Goal: Use online tool/utility: Utilize a website feature to perform a specific function

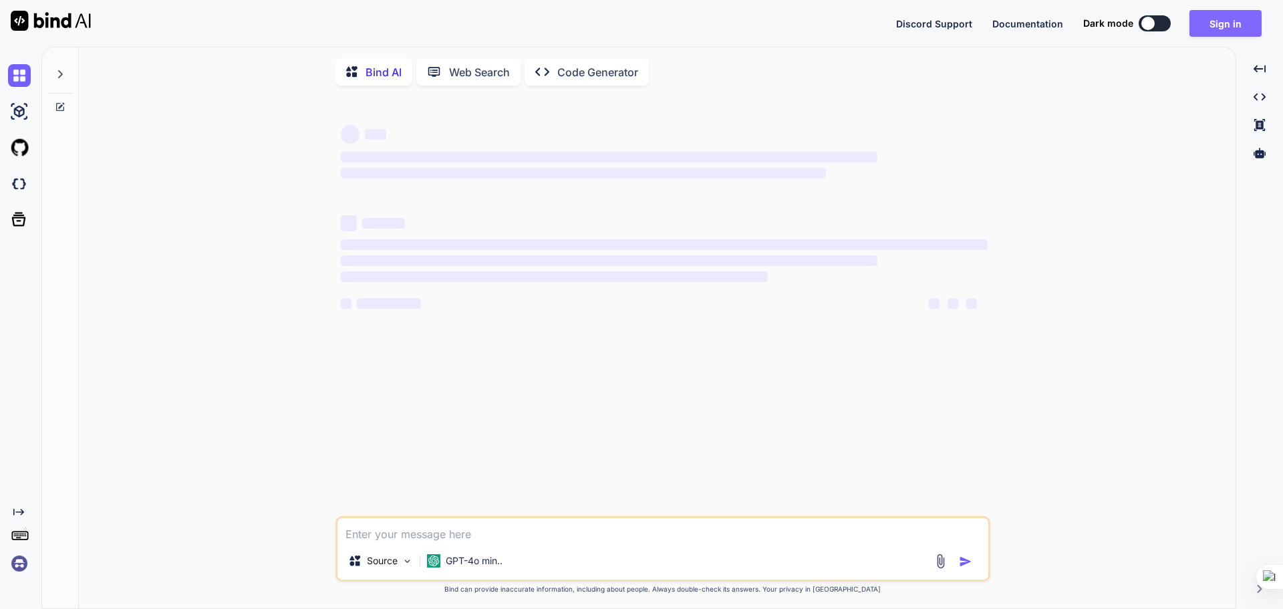
click at [1234, 25] on button "Sign in" at bounding box center [1226, 23] width 72 height 27
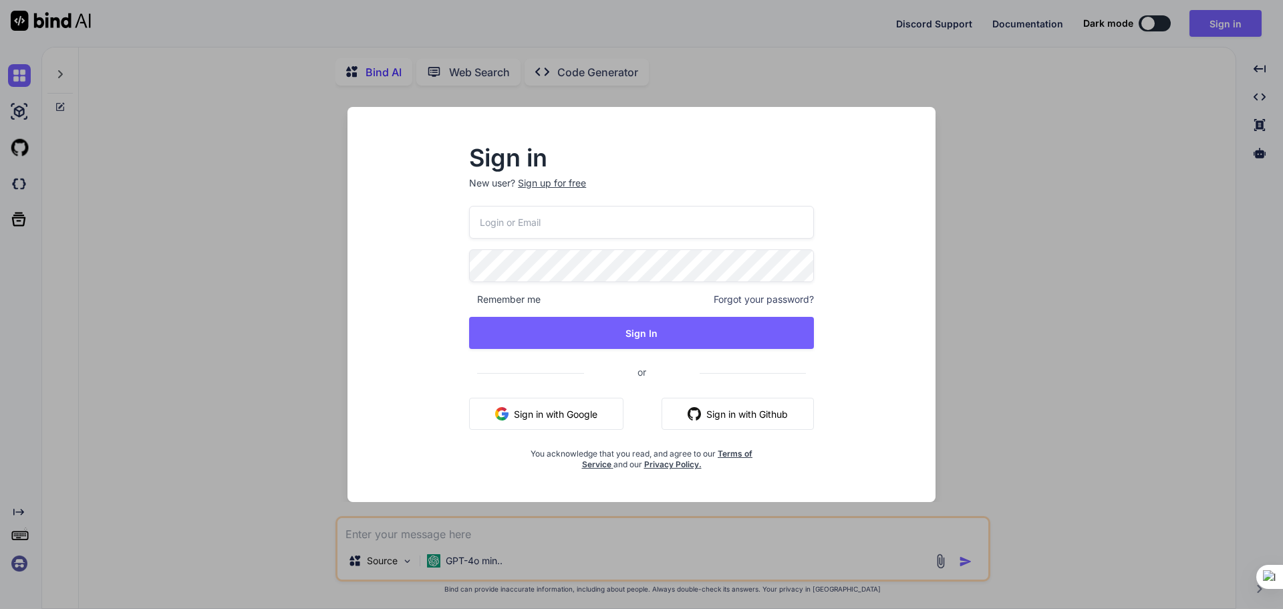
type textarea "x"
paste input "[EMAIL_ADDRESS][DOMAIN_NAME]"
type input "[EMAIL_ADDRESS][DOMAIN_NAME]"
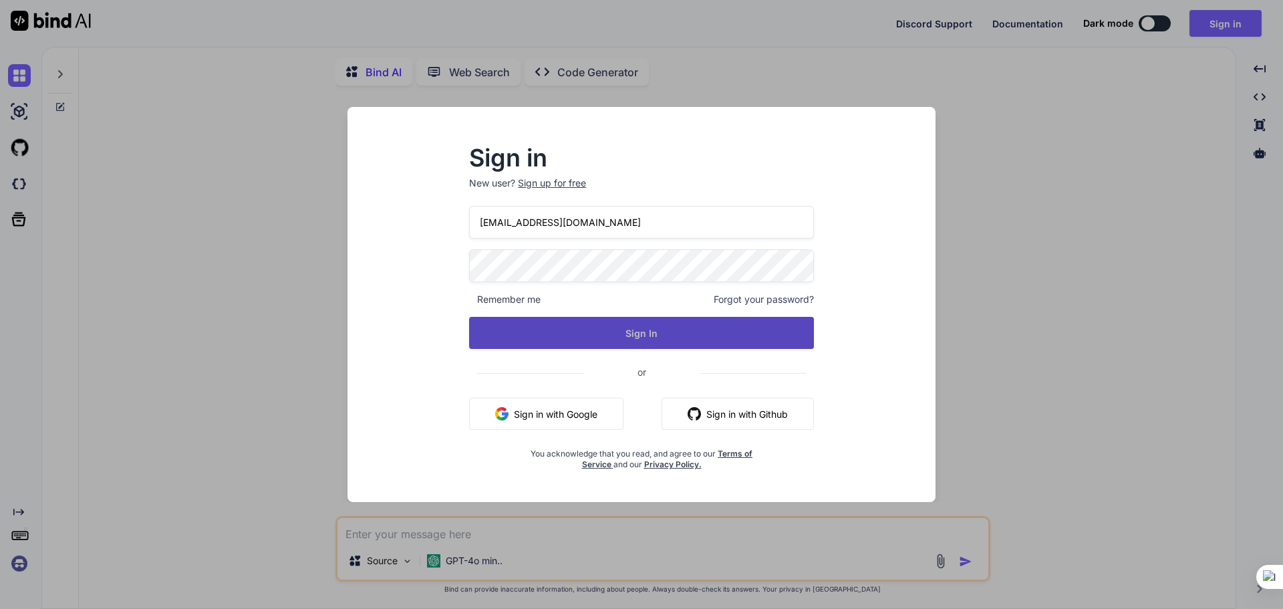
click at [648, 348] on button "Sign In" at bounding box center [641, 333] width 345 height 32
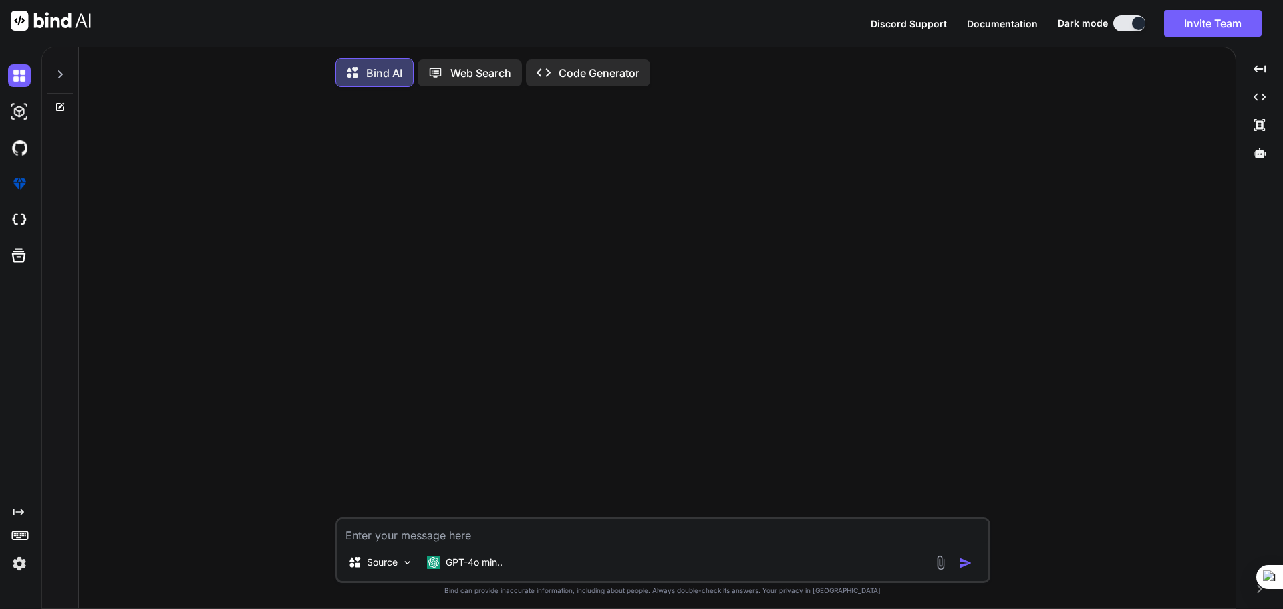
click at [525, 543] on textarea at bounding box center [663, 531] width 651 height 24
type textarea "l"
type textarea "สวัสดีครับ คุณใช้ภาษาไทยได้ไหมครับ"
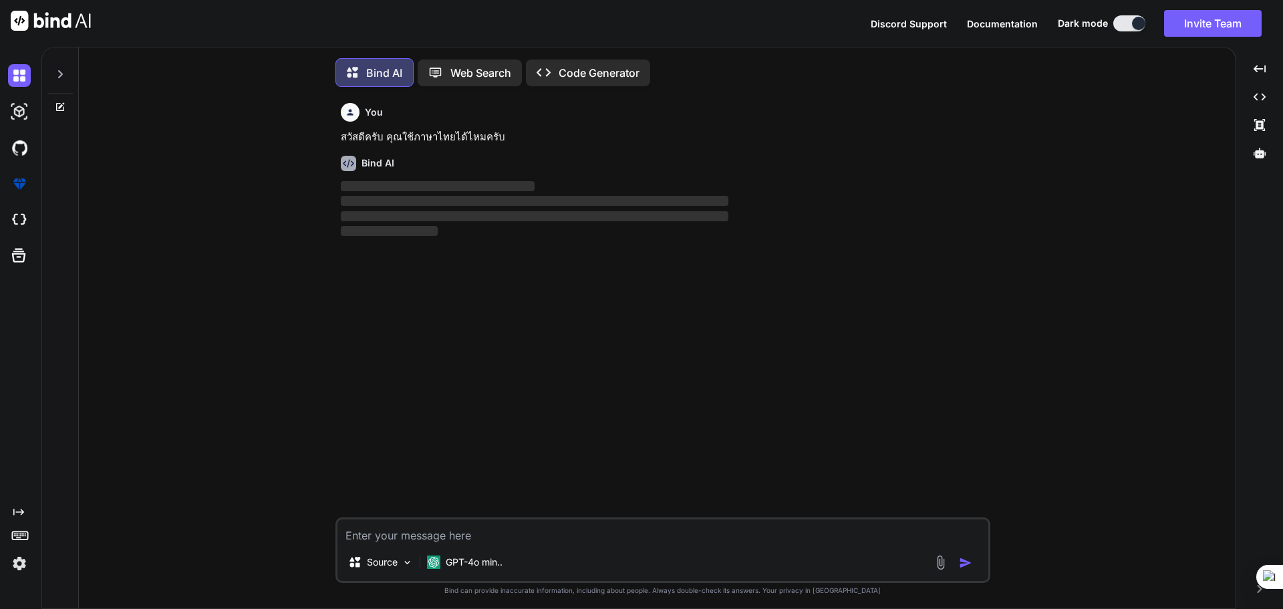
scroll to position [7, 0]
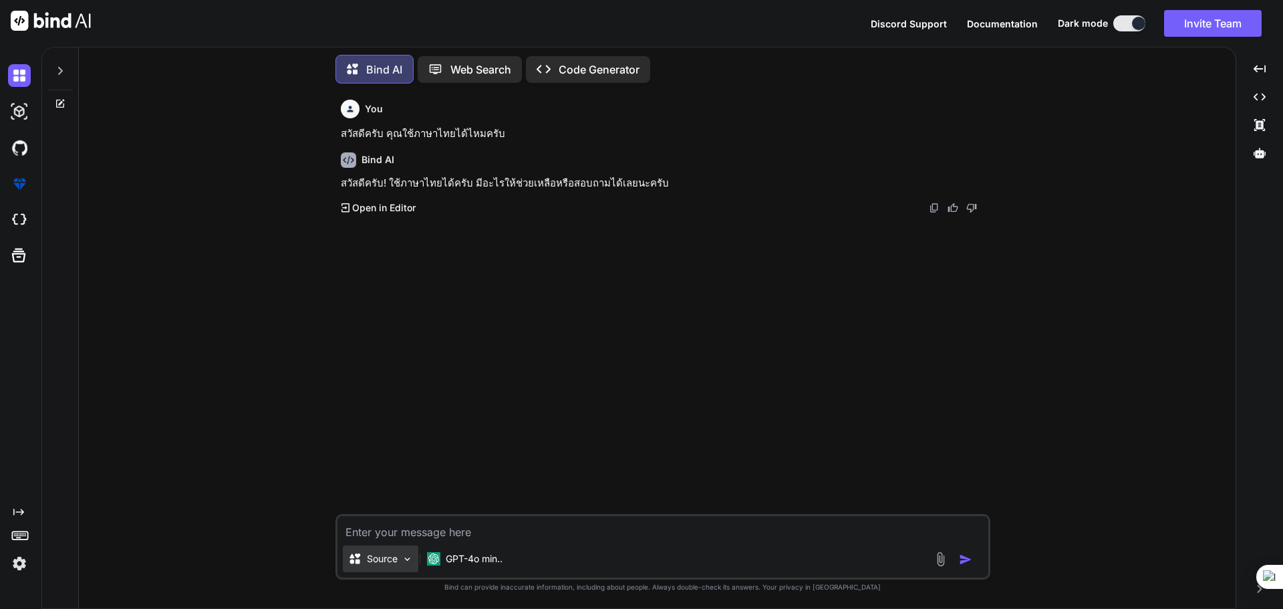
click at [409, 557] on img at bounding box center [407, 558] width 11 height 11
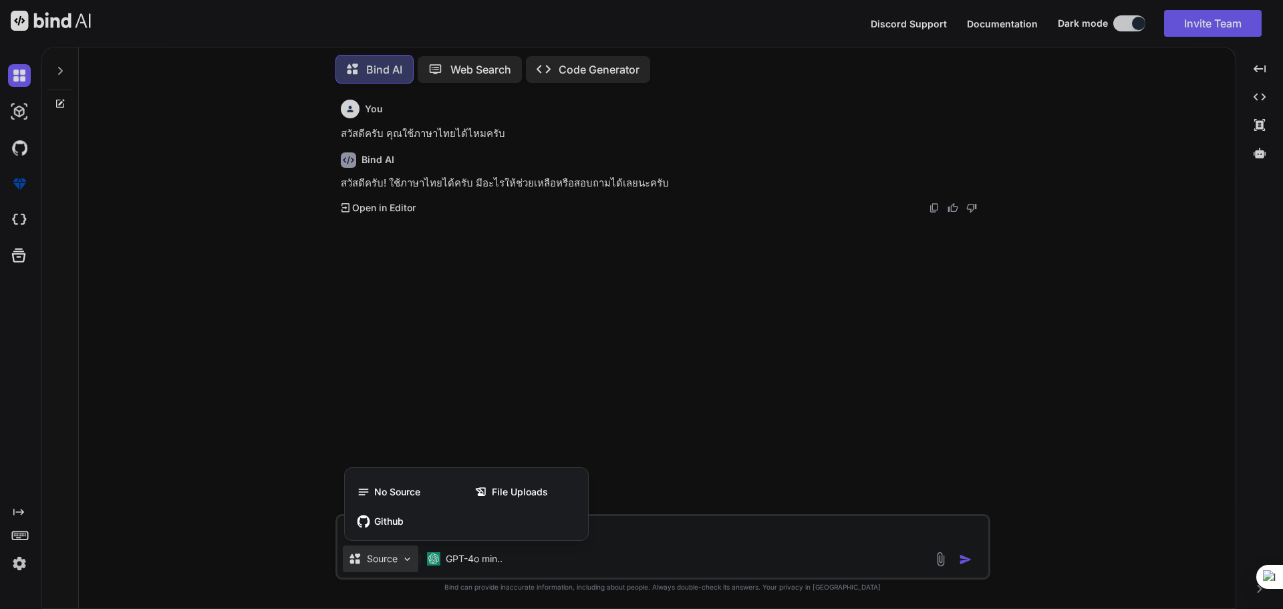
click at [409, 557] on div at bounding box center [641, 304] width 1283 height 609
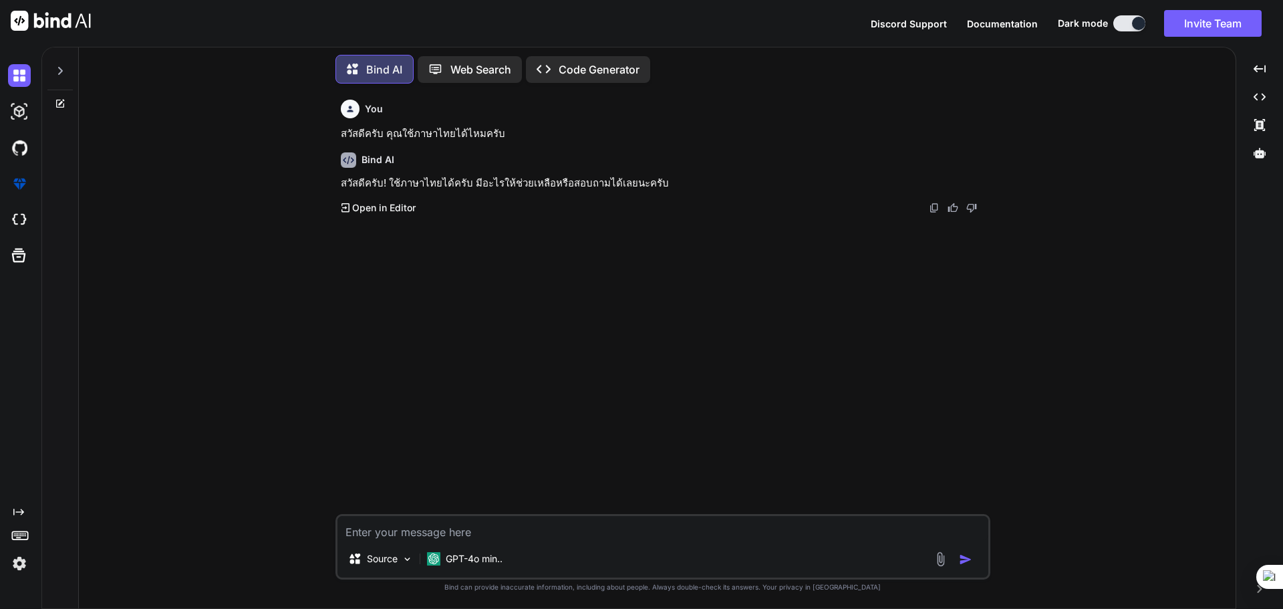
click at [941, 563] on img at bounding box center [940, 558] width 15 height 15
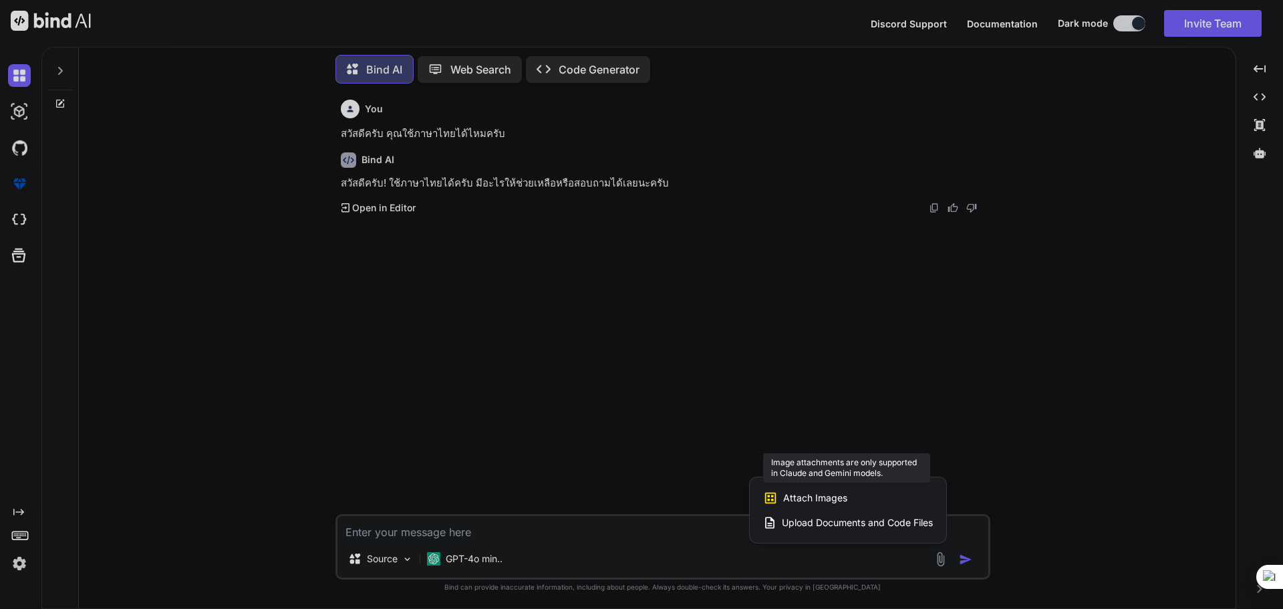
click at [823, 495] on span "Attach Images" at bounding box center [815, 497] width 64 height 13
click at [902, 520] on span "Upload Documents and Code Files" at bounding box center [857, 522] width 151 height 13
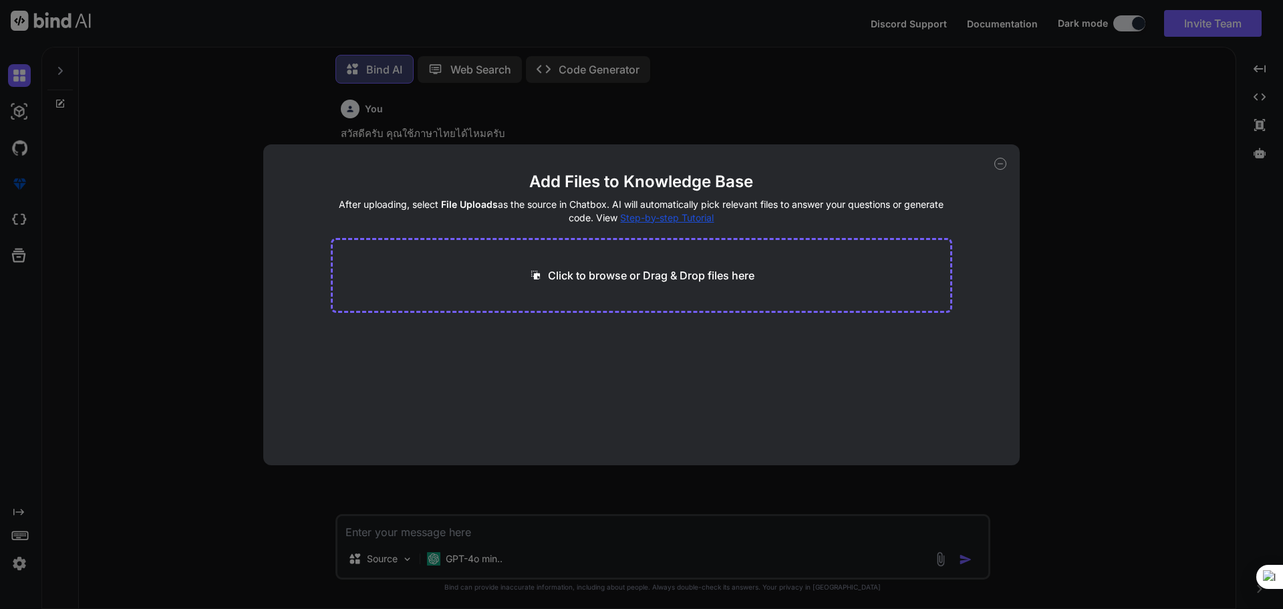
drag, startPoint x: 567, startPoint y: 269, endPoint x: 490, endPoint y: 248, distance: 79.6
drag, startPoint x: 585, startPoint y: 285, endPoint x: 843, endPoint y: 269, distance: 258.5
click at [843, 269] on div "Click to browse or Drag & Drop files here" at bounding box center [642, 275] width 622 height 75
click at [664, 281] on p "Click to browse or Drag & Drop files here" at bounding box center [651, 275] width 207 height 16
type input "C:\fakepath\SEM-pic result.pdf"
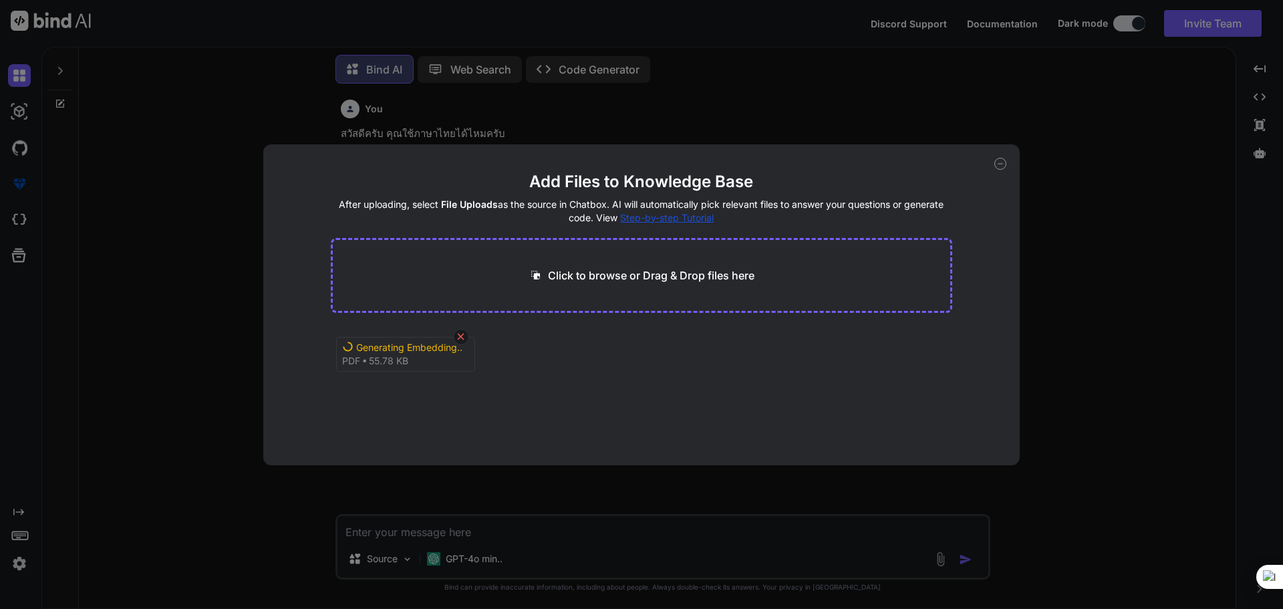
click at [460, 339] on icon at bounding box center [460, 336] width 11 height 11
click at [647, 276] on p "Click to browse or Drag & Drop files here" at bounding box center [651, 275] width 207 height 16
click at [611, 271] on p "Click to browse or Drag & Drop files here" at bounding box center [651, 275] width 207 height 16
type input "C:\fakepath\SEM-pic result.pdf"
click at [462, 338] on icon at bounding box center [461, 337] width 7 height 7
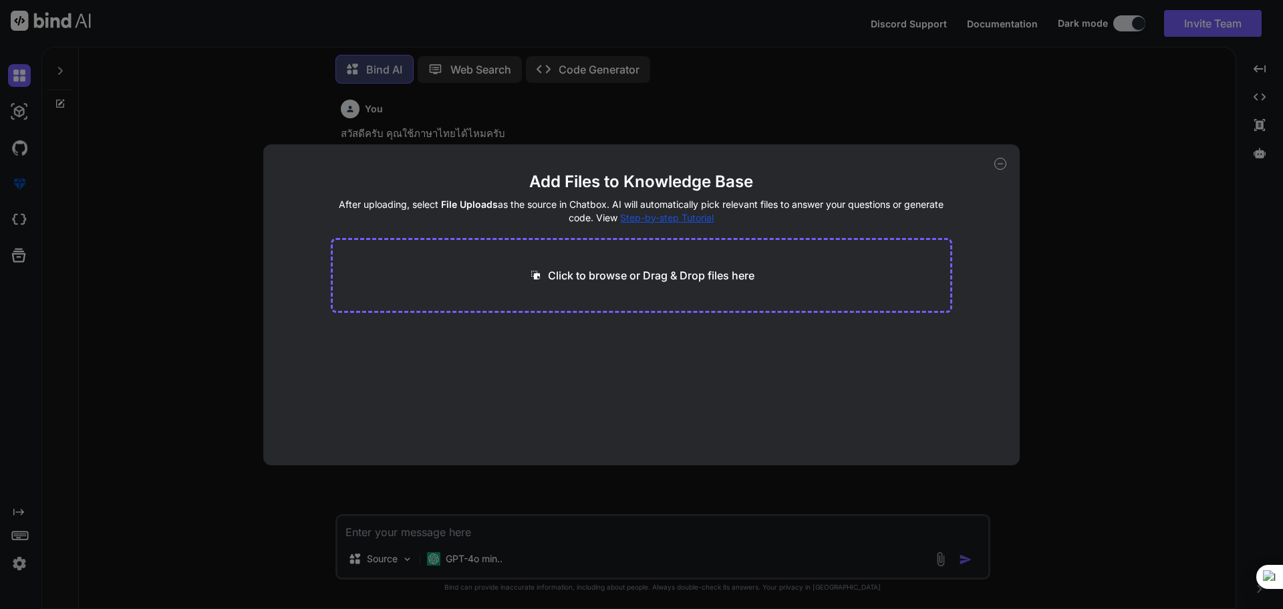
click at [640, 273] on p "Click to browse or Drag & Drop files here" at bounding box center [651, 275] width 207 height 16
click at [610, 271] on p "Click to browse or Drag & Drop files here" at bounding box center [651, 275] width 207 height 16
type input "C:\fakepath\บทที่ 4 - ส่วน CFA SEM.pdf"
click at [939, 429] on button "Finish" at bounding box center [929, 425] width 47 height 27
click at [1001, 168] on icon at bounding box center [1001, 164] width 12 height 12
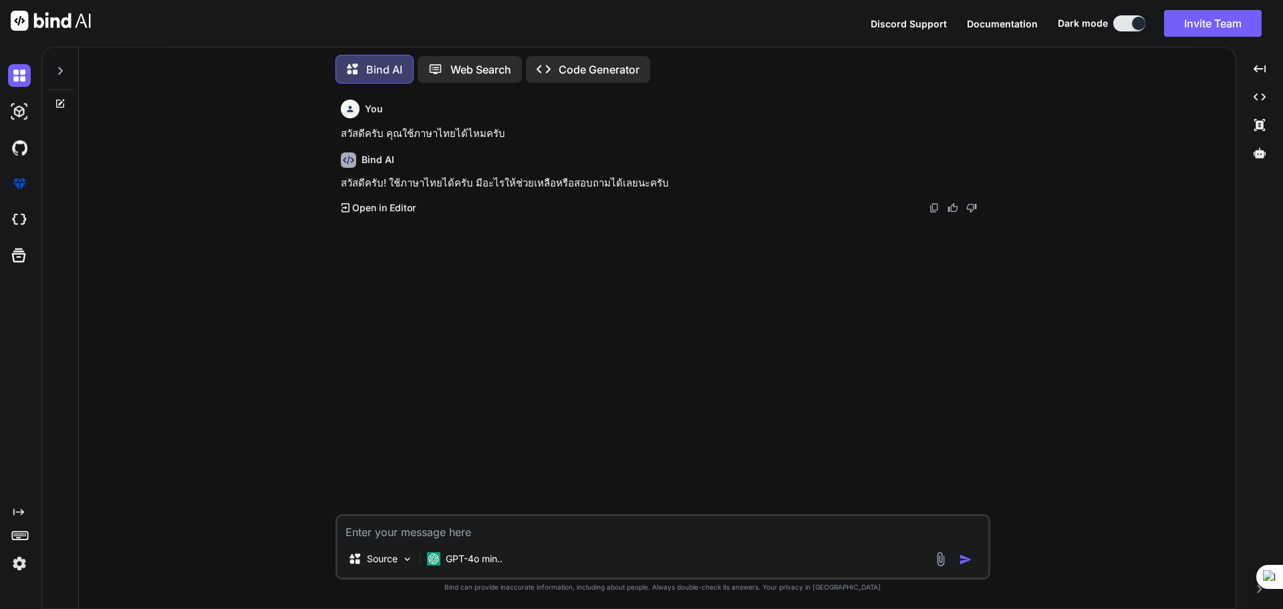
click at [398, 535] on textarea at bounding box center [663, 528] width 651 height 24
paste textarea "lo้iุdo่sitametconsectetิadipiscิeัs doeืtempึ่in่utุlab็etู้doี่magnaaliquae้a…"
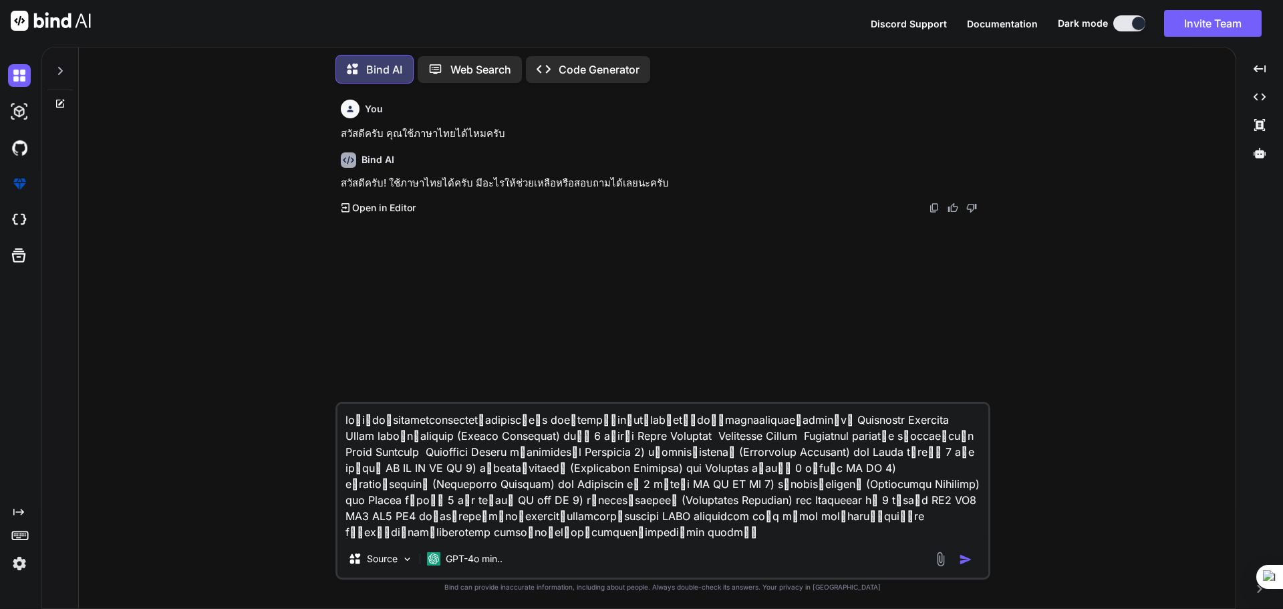
type textarea "lo้iุdo่sitametconsectetิadipiscิeัs doeืtempึ่in่utุlab็etู้doี่magnaaliquae้a…"
click at [965, 559] on img "button" at bounding box center [965, 559] width 13 height 13
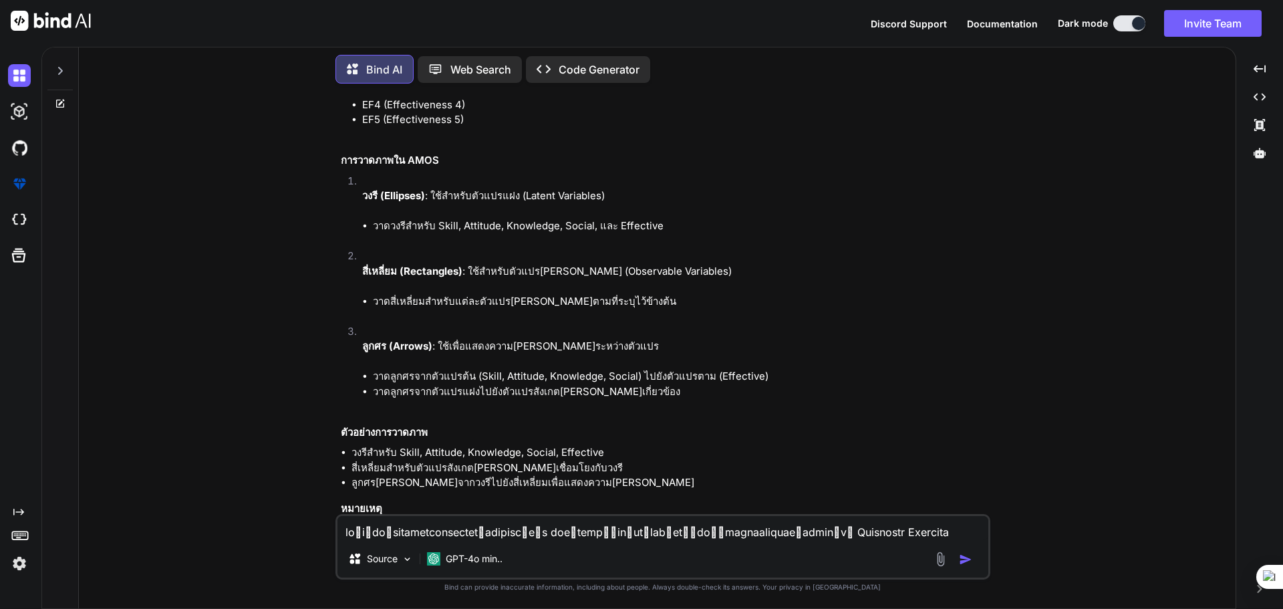
scroll to position [1305, 0]
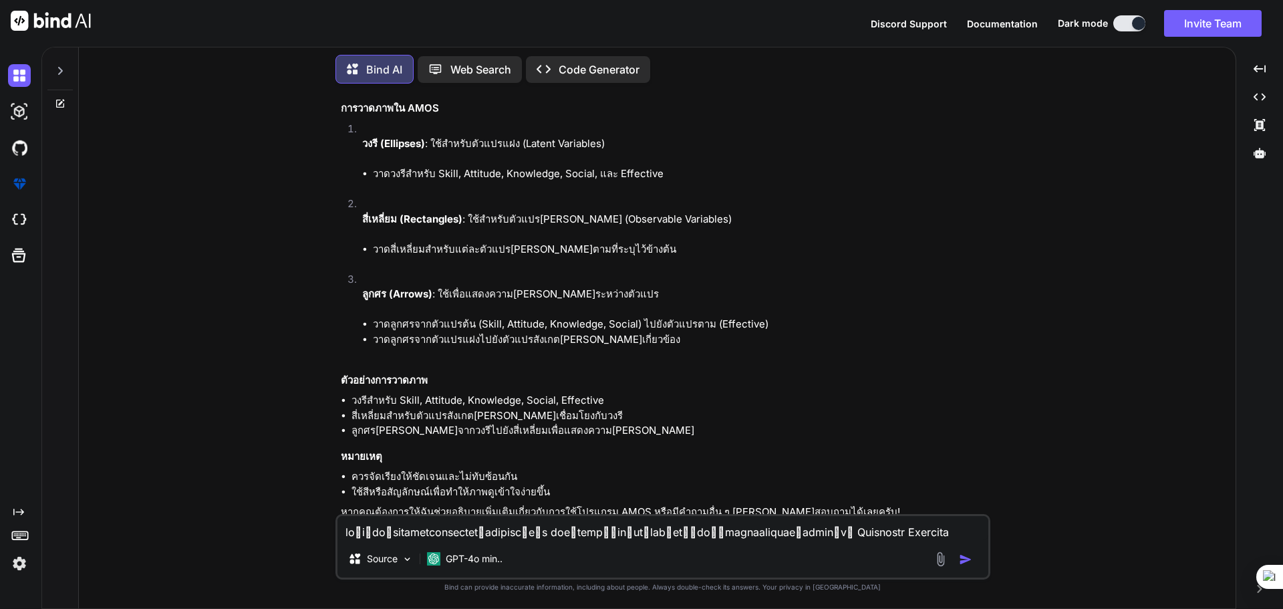
click at [512, 537] on textarea at bounding box center [663, 528] width 651 height 24
type textarea "ผมขอให้คุณช่วยวาดภาพตามที่คุณวิเคราะห์มาถูกต้องแล้วครับ"
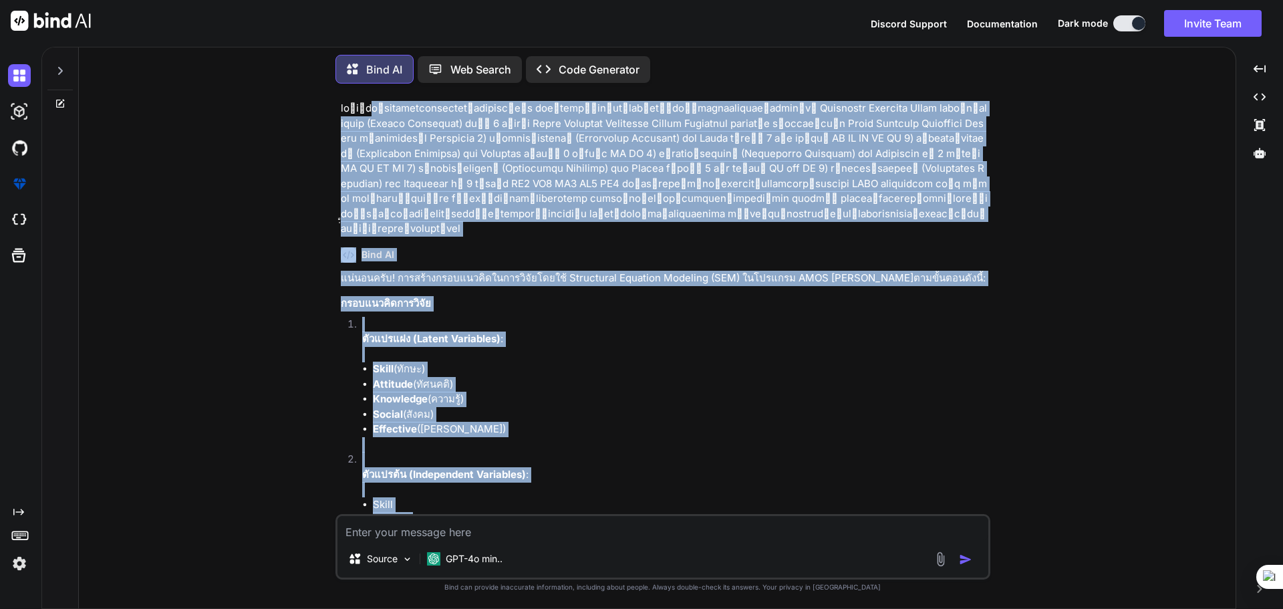
scroll to position [113, 0]
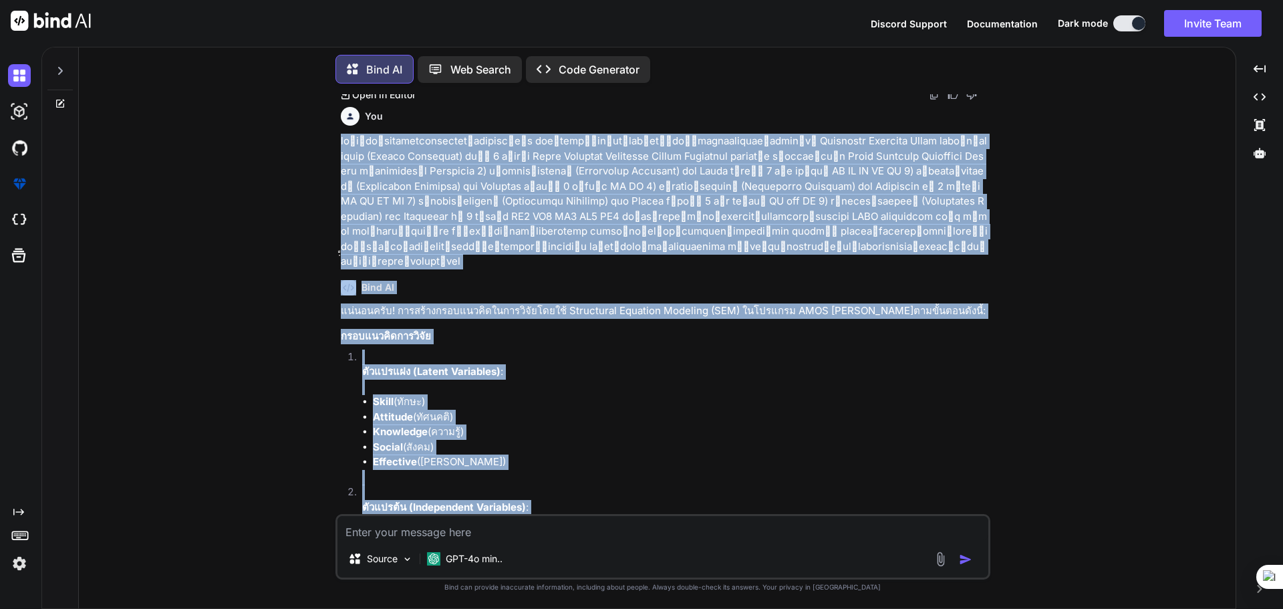
drag, startPoint x: 589, startPoint y: 330, endPoint x: 339, endPoint y: 138, distance: 315.1
click at [339, 138] on div "You สวัสดีครับ คุณใช้ภาษาไทยได้ไหมครับ Bind AI สวัสดีครับ! ใช้ภาษาไทยได้ครับ มี…" at bounding box center [664, 304] width 652 height 420
copy div "lo้iุdo่sitametconsectetิadipiscิeัs doeืtempึ่in่utุlab็etู้doี่magnaaliquae้a…"
